Goal: Navigation & Orientation: Find specific page/section

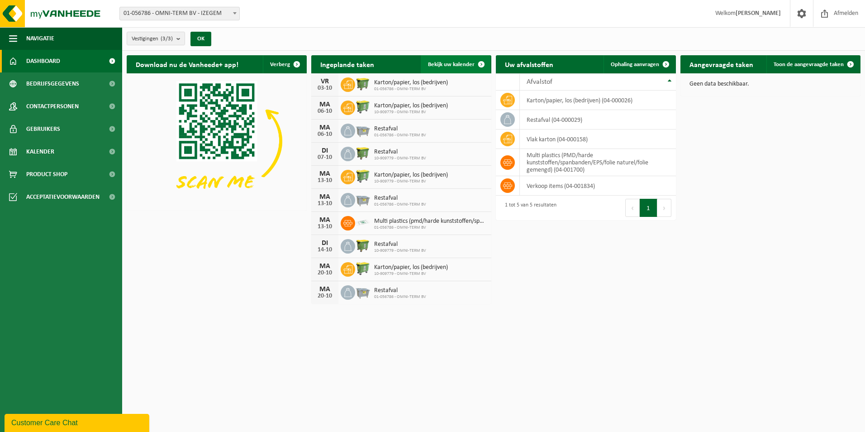
click at [458, 63] on span "Bekijk uw kalender" at bounding box center [451, 65] width 47 height 6
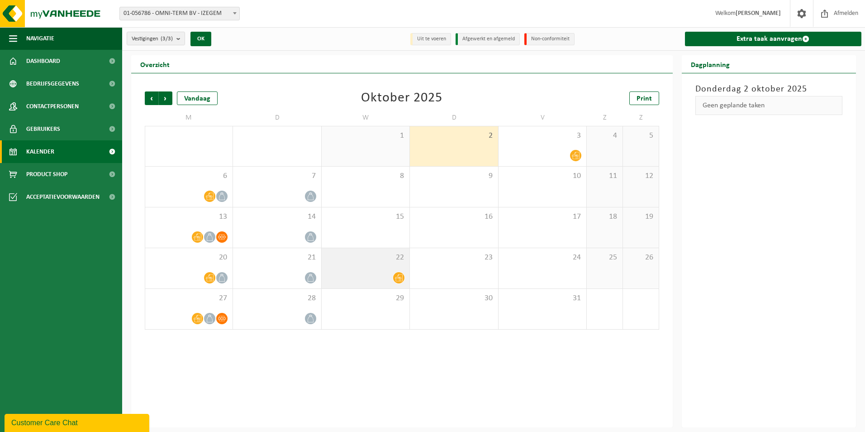
click at [389, 261] on span "22" at bounding box center [365, 257] width 79 height 10
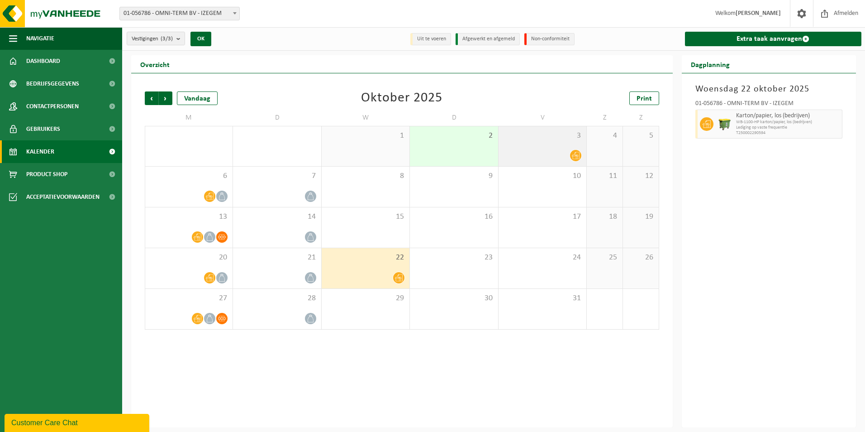
click at [563, 151] on div at bounding box center [542, 155] width 79 height 12
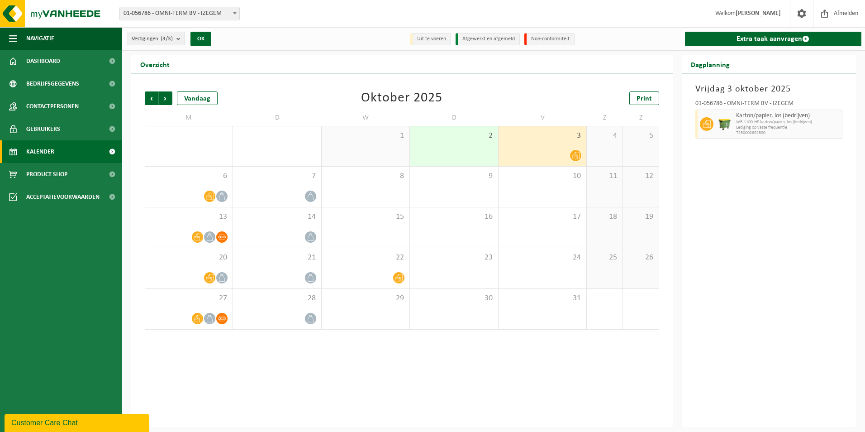
click at [563, 152] on div at bounding box center [542, 155] width 79 height 12
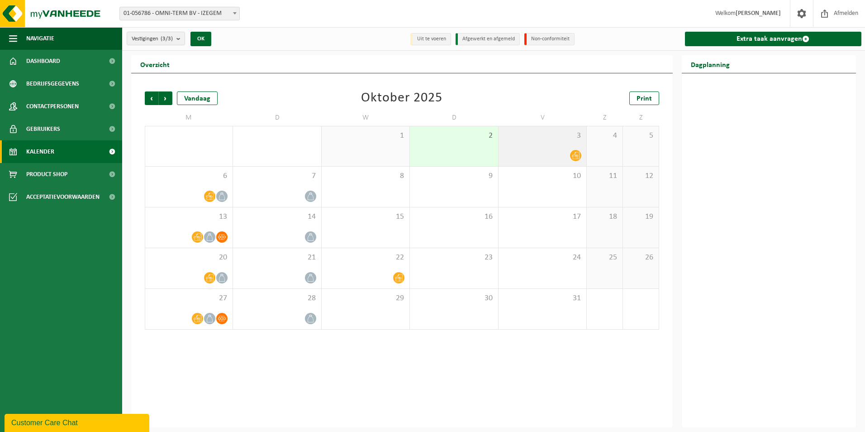
click at [577, 154] on icon at bounding box center [576, 156] width 8 height 8
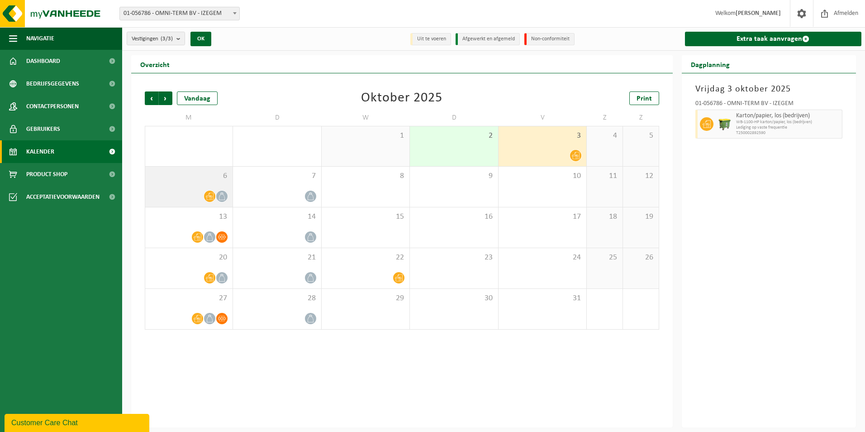
click at [210, 193] on icon at bounding box center [210, 196] width 8 height 7
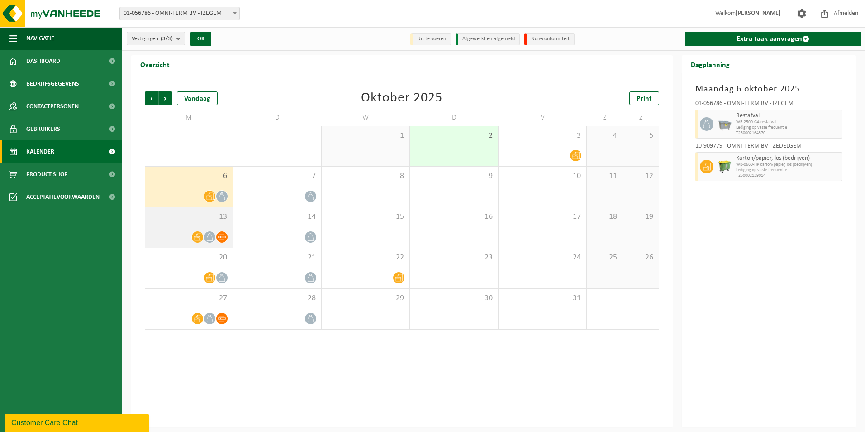
click at [197, 235] on icon at bounding box center [198, 237] width 8 height 8
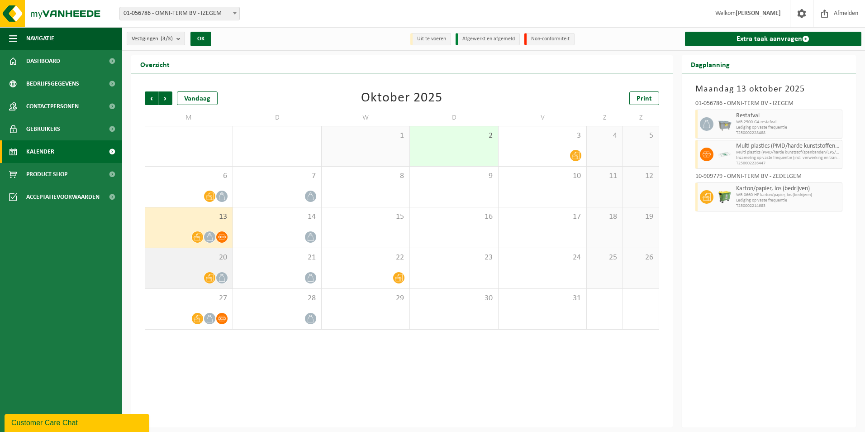
click at [210, 275] on icon at bounding box center [210, 277] width 8 height 7
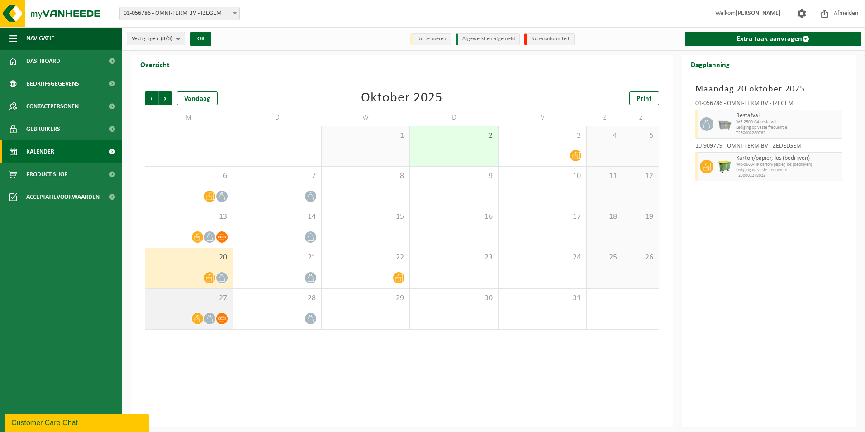
click at [197, 317] on icon at bounding box center [198, 318] width 8 height 8
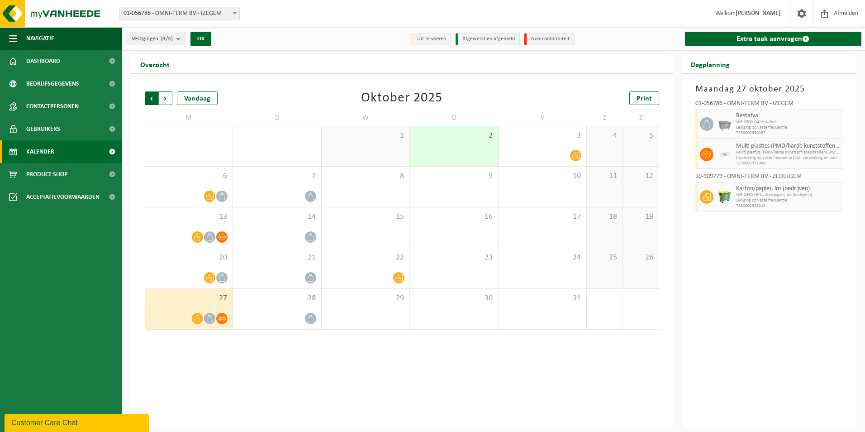
click at [163, 95] on span "Volgende" at bounding box center [166, 98] width 14 height 14
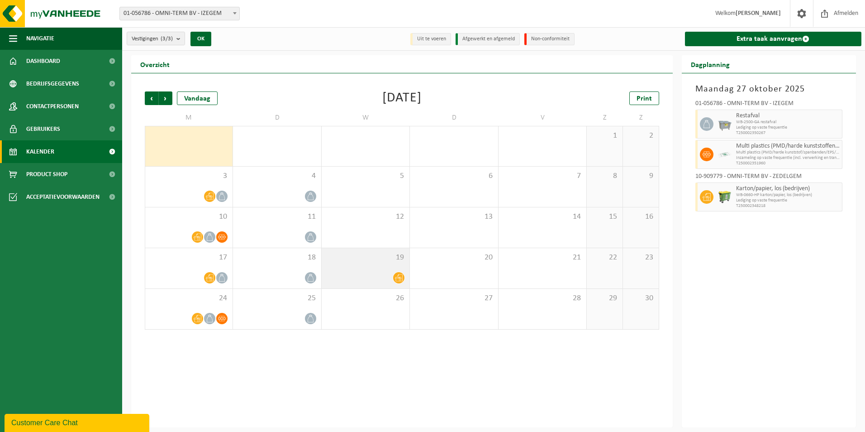
click at [394, 273] on div at bounding box center [399, 277] width 12 height 12
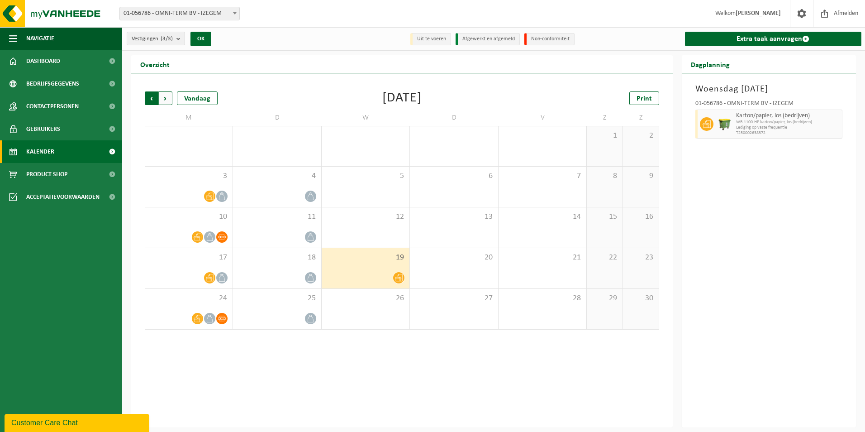
click at [164, 95] on span "Volgende" at bounding box center [166, 98] width 14 height 14
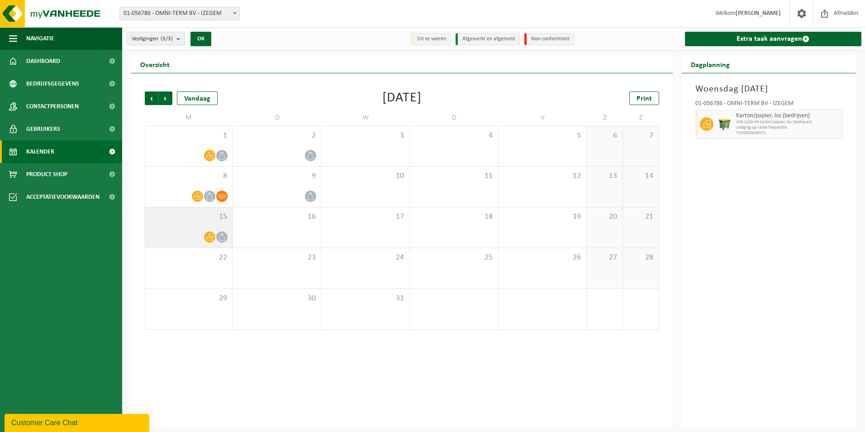
click at [209, 235] on icon at bounding box center [210, 237] width 8 height 8
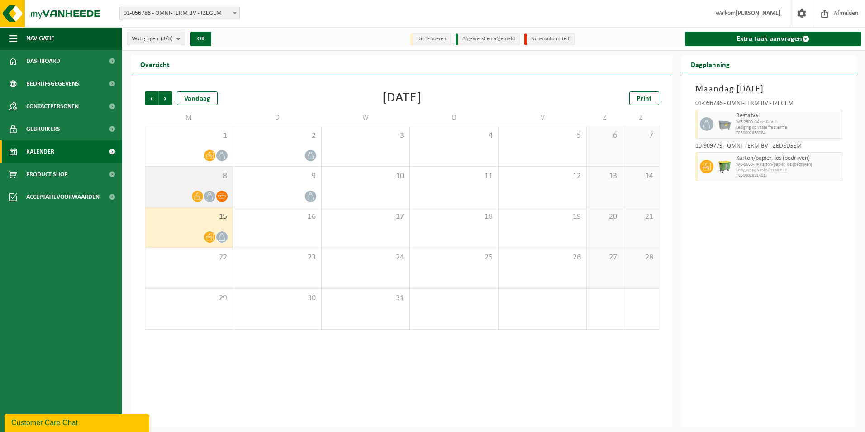
click at [198, 194] on icon at bounding box center [198, 196] width 8 height 8
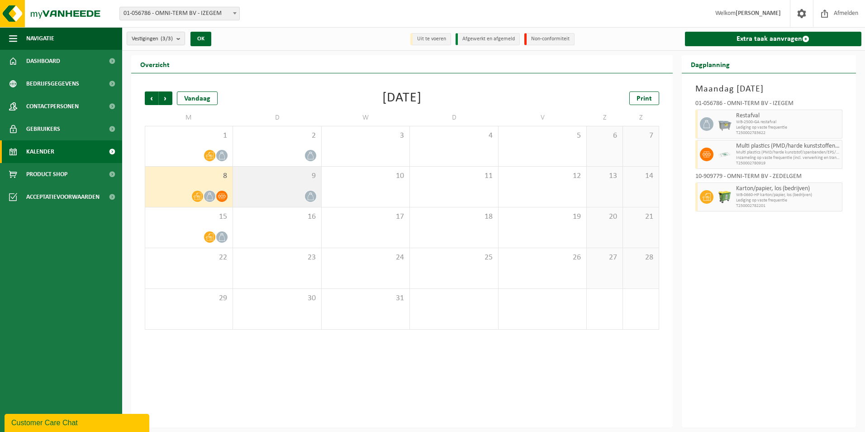
click at [310, 196] on icon at bounding box center [311, 196] width 8 height 8
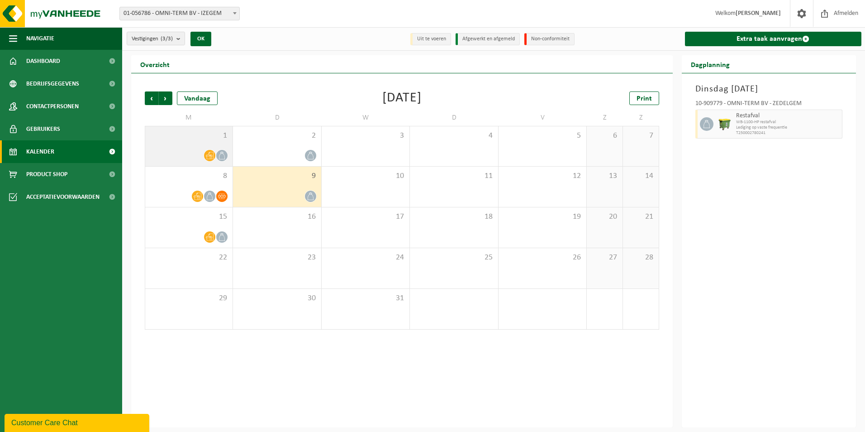
click at [221, 150] on span at bounding box center [221, 155] width 11 height 11
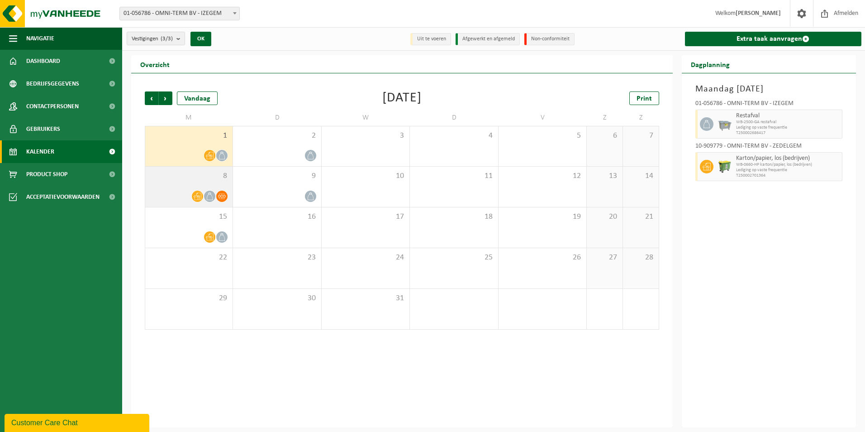
click at [211, 194] on icon at bounding box center [210, 196] width 8 height 8
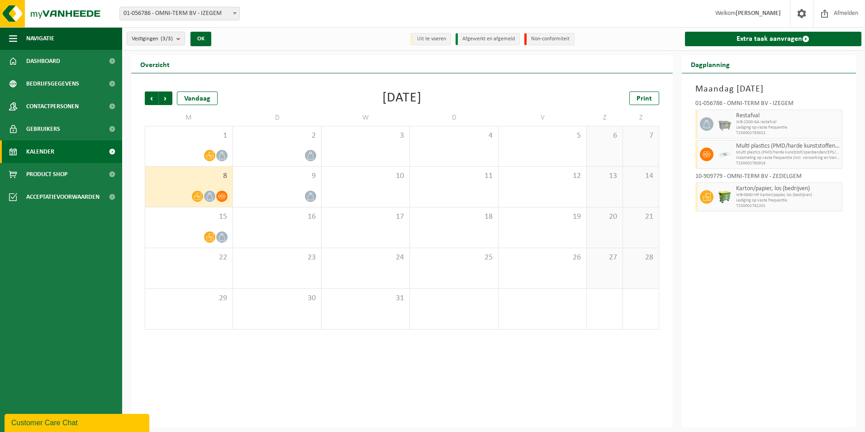
click at [223, 191] on span at bounding box center [221, 195] width 11 height 11
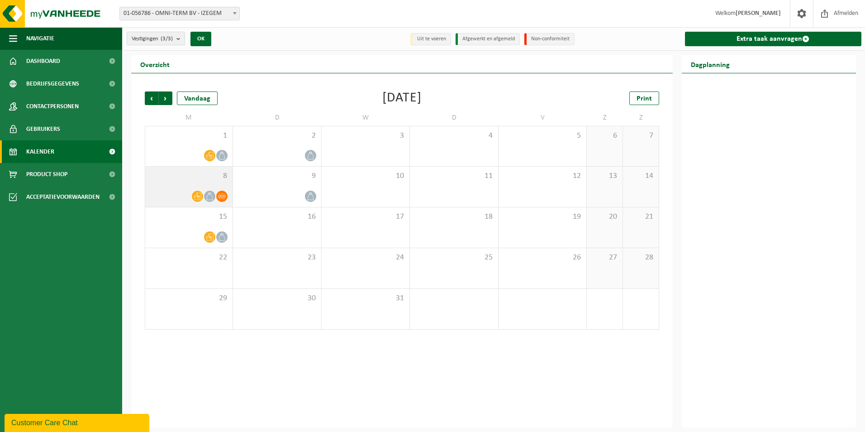
click at [221, 192] on icon at bounding box center [222, 196] width 8 height 8
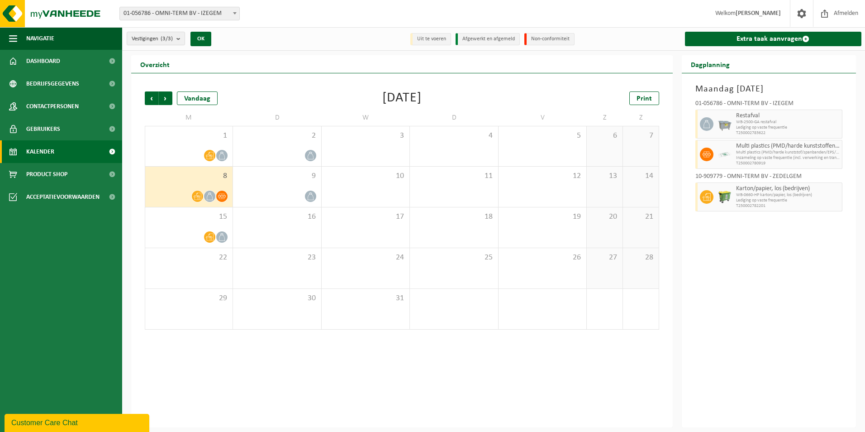
click at [199, 197] on icon at bounding box center [198, 196] width 8 height 8
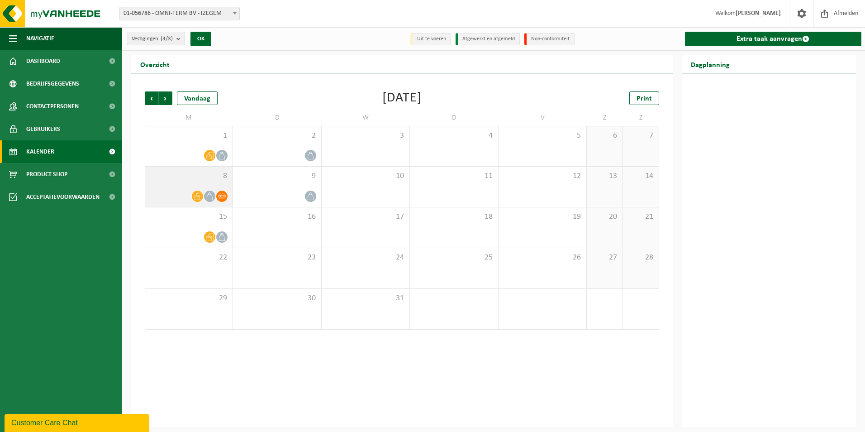
click at [196, 194] on icon at bounding box center [198, 196] width 8 height 8
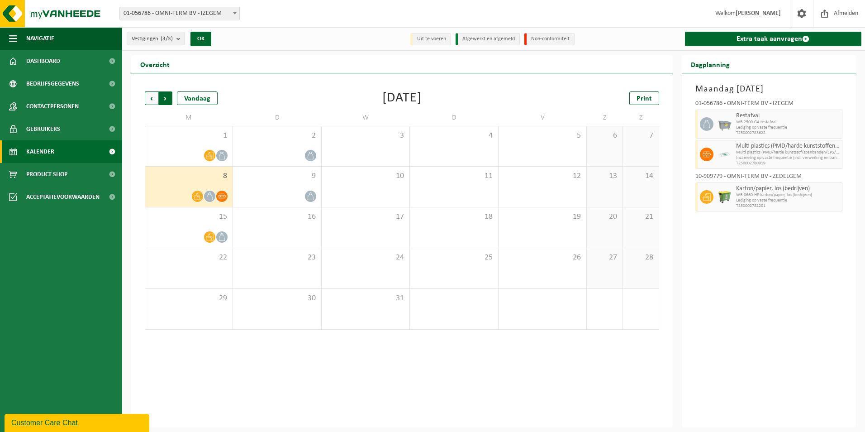
click at [151, 97] on span "Vorige" at bounding box center [152, 98] width 14 height 14
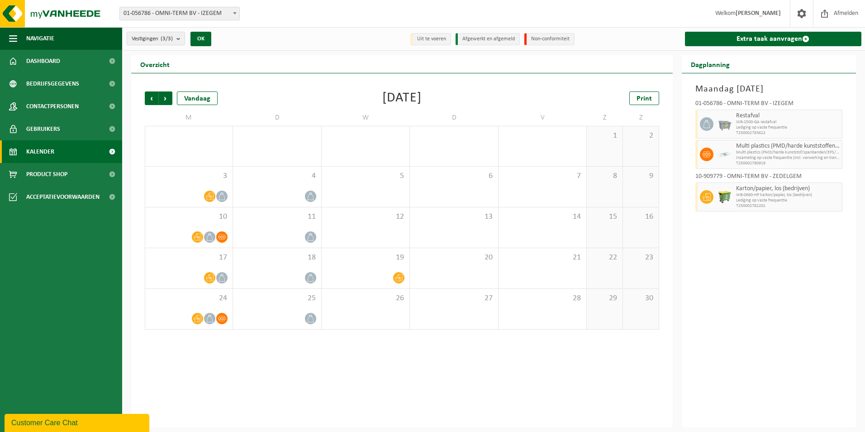
click at [151, 97] on span "Vorige" at bounding box center [152, 98] width 14 height 14
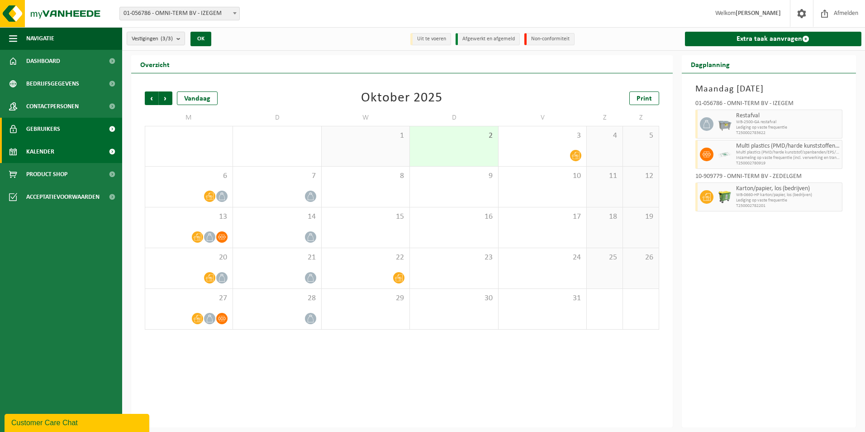
click at [59, 128] on span "Gebruikers" at bounding box center [43, 129] width 34 height 23
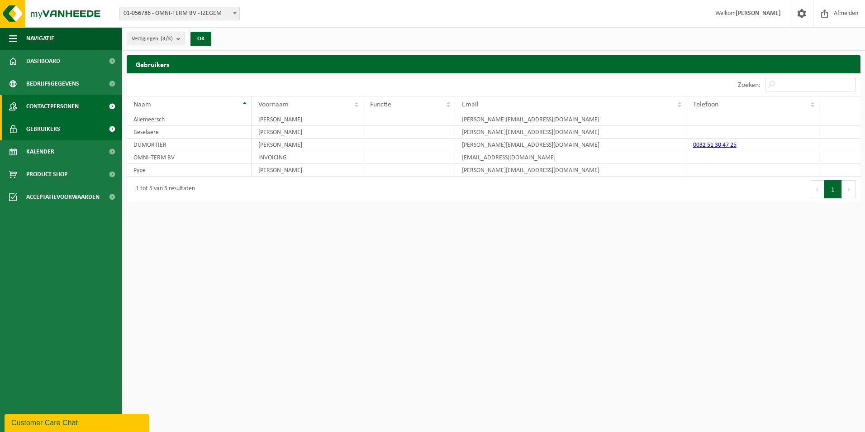
click at [52, 104] on span "Contactpersonen" at bounding box center [52, 106] width 52 height 23
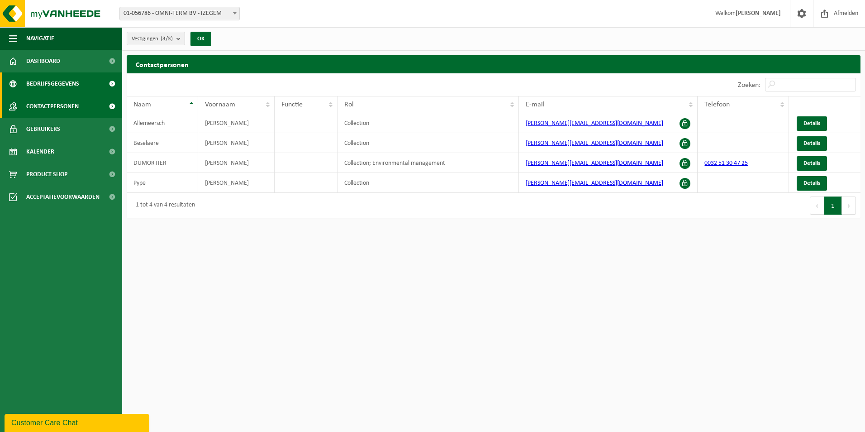
click at [58, 80] on span "Bedrijfsgegevens" at bounding box center [52, 83] width 53 height 23
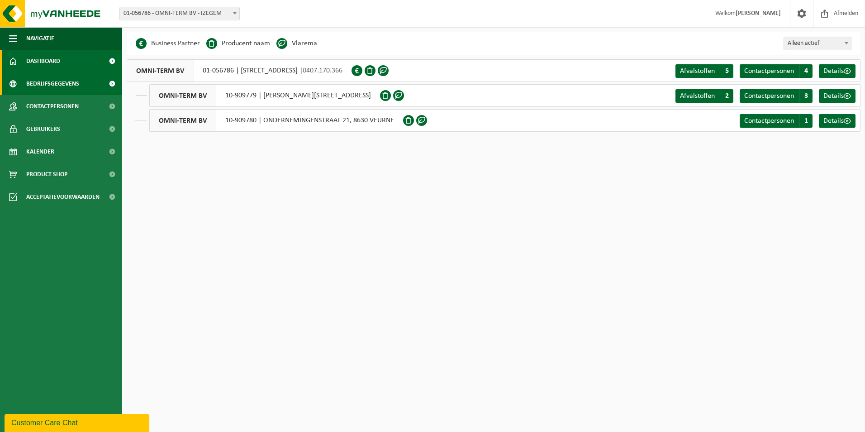
click at [53, 65] on span "Dashboard" at bounding box center [43, 61] width 34 height 23
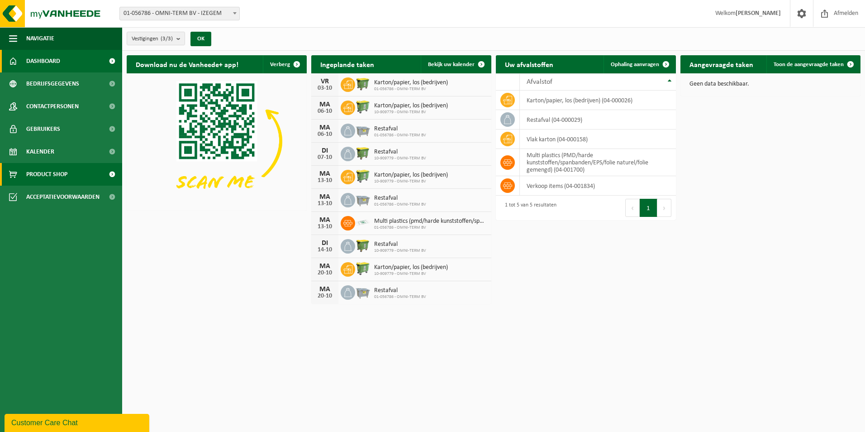
click at [51, 175] on span "Product Shop" at bounding box center [46, 174] width 41 height 23
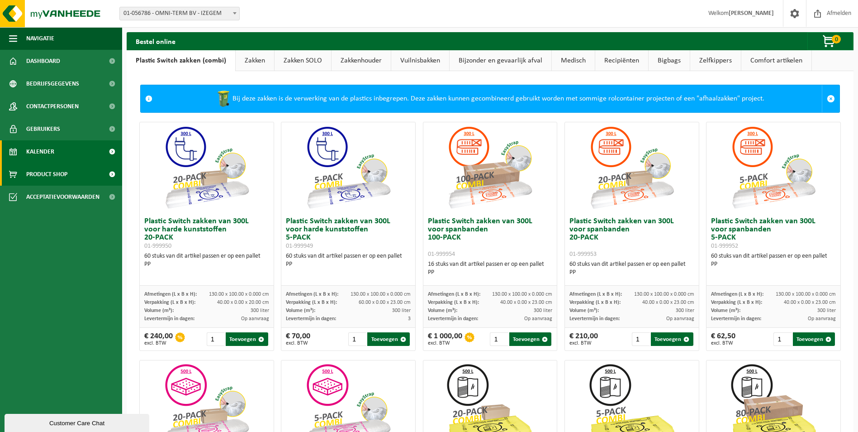
click at [47, 148] on span "Kalender" at bounding box center [40, 151] width 28 height 23
